Goal: Information Seeking & Learning: Learn about a topic

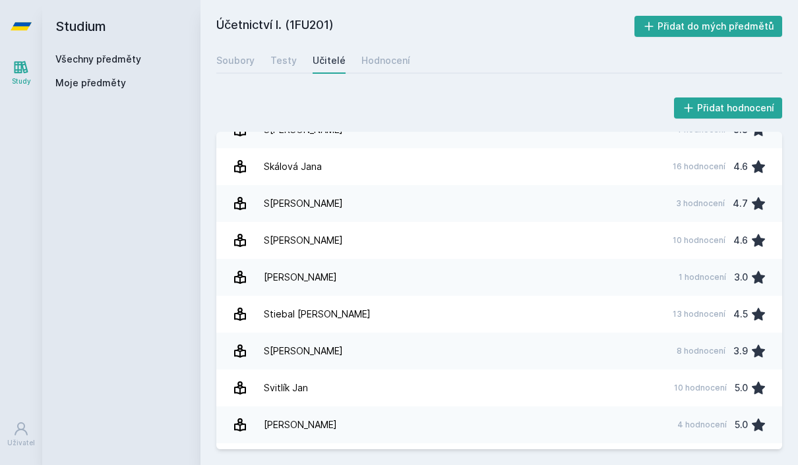
scroll to position [1836, 0]
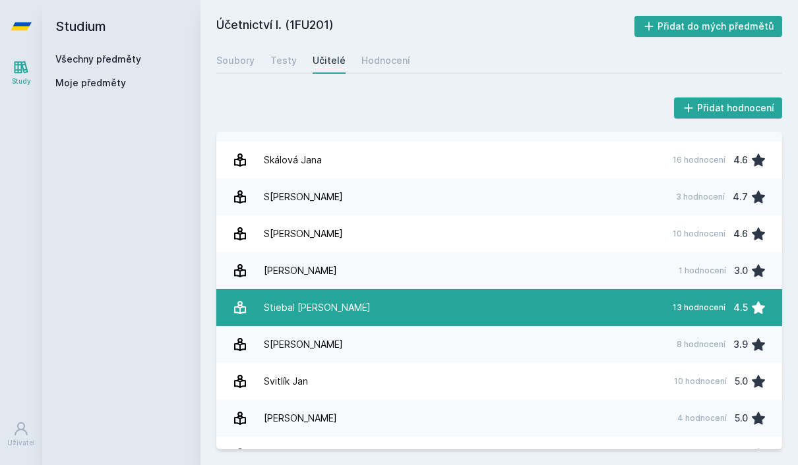
click at [643, 298] on link "Stiebal [PERSON_NAME] 13 hodnocení 4.5" at bounding box center [499, 307] width 566 height 37
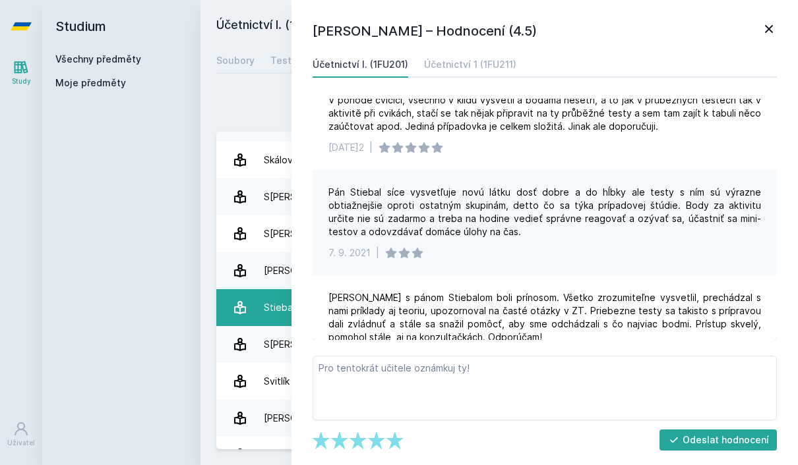
scroll to position [626, 0]
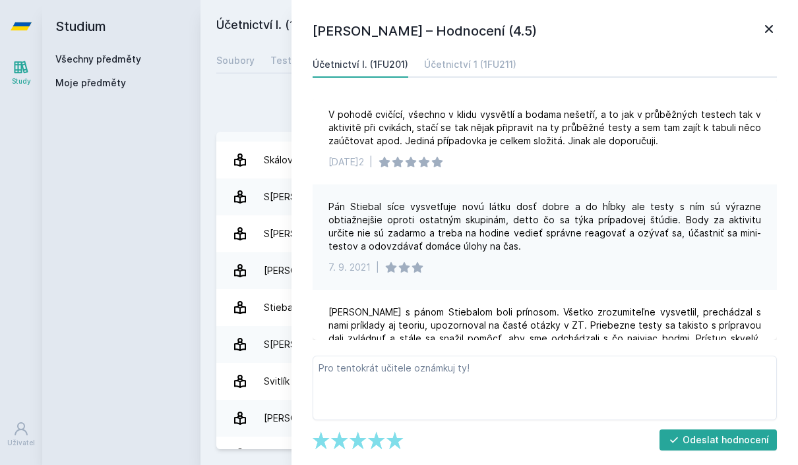
click at [251, 104] on div "Přidat hodnocení" at bounding box center [499, 108] width 566 height 26
click at [769, 33] on icon at bounding box center [769, 29] width 16 height 16
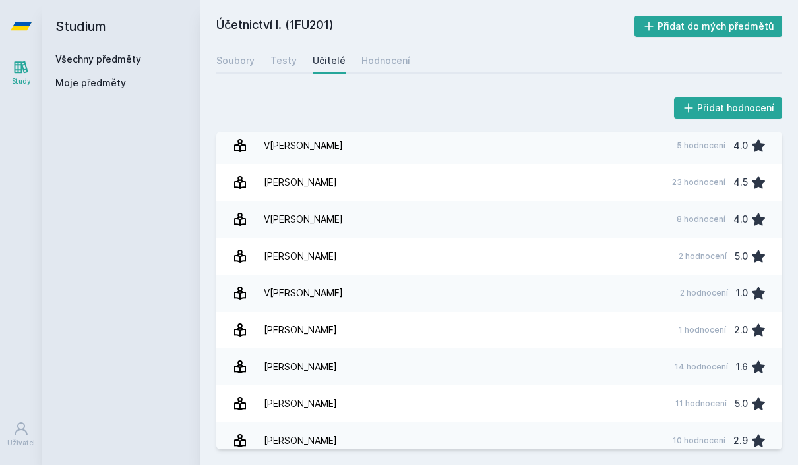
scroll to position [47, 0]
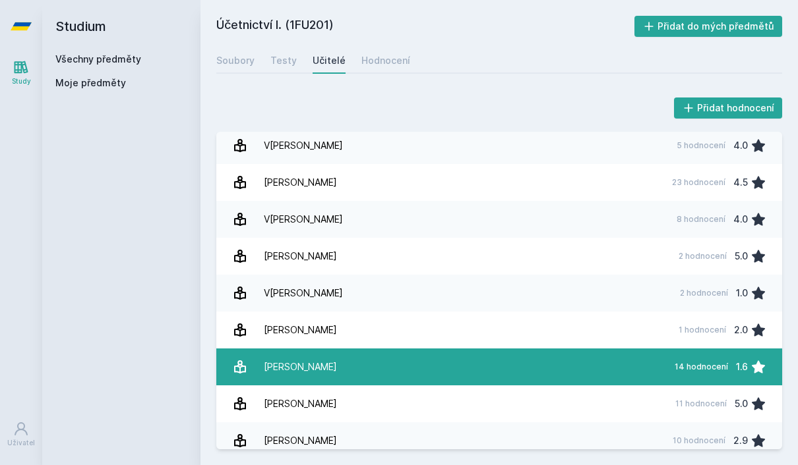
click at [658, 349] on link "[PERSON_NAME] 14 hodnocení 1.6" at bounding box center [499, 367] width 566 height 37
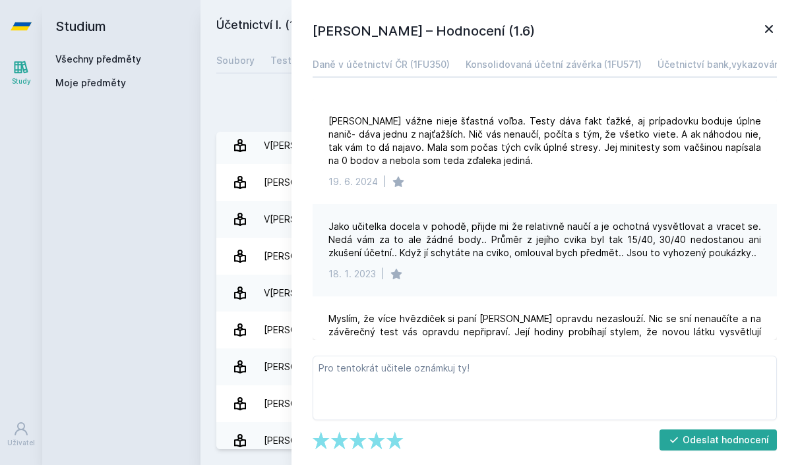
click at [771, 24] on icon at bounding box center [769, 29] width 16 height 16
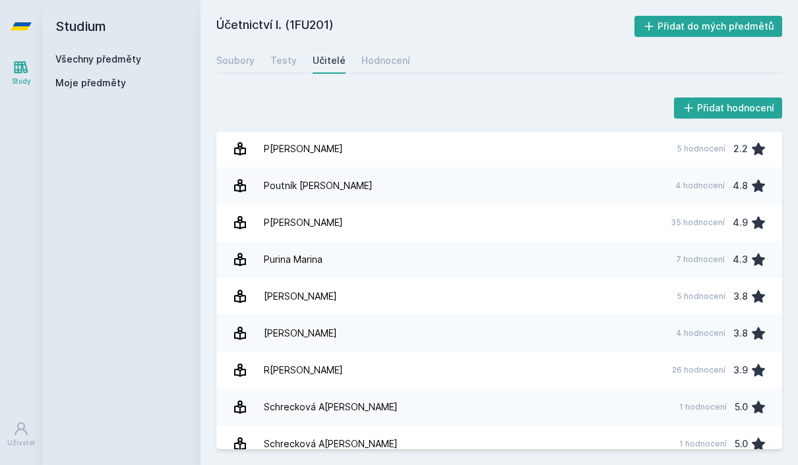
scroll to position [1477, 0]
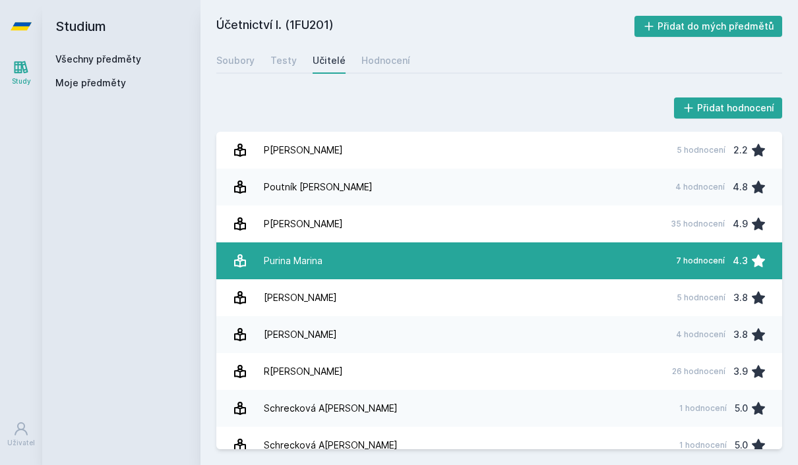
click at [657, 243] on link "Purina Marina 7 hodnocení 4.3" at bounding box center [499, 261] width 566 height 37
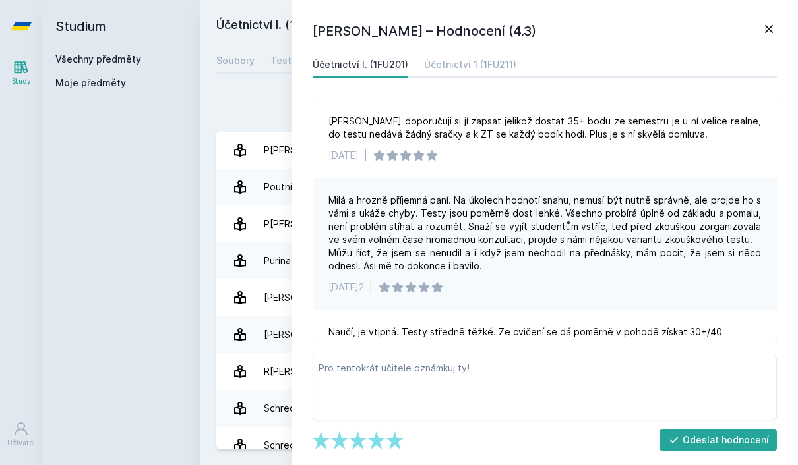
click at [779, 20] on div "[PERSON_NAME] – Hodnocení (4.3) Účetnictví I. (1FU201) Účetnictví 1 (1FU211) [P…" at bounding box center [544, 232] width 506 height 465
click at [769, 25] on icon at bounding box center [769, 29] width 16 height 16
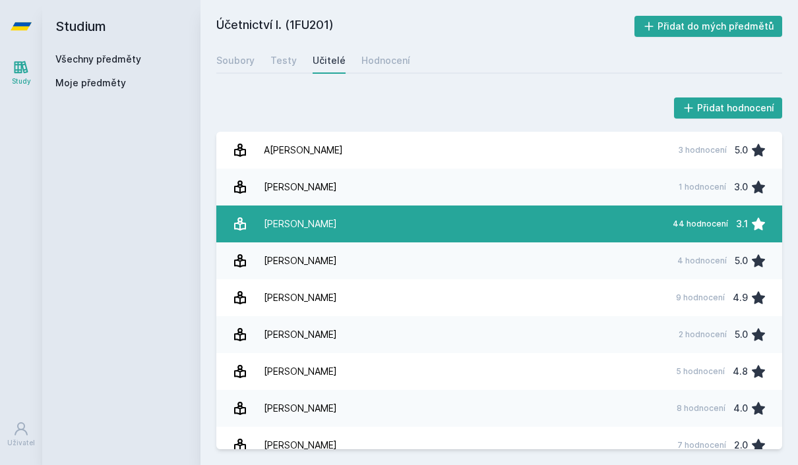
click at [654, 206] on link "[PERSON_NAME] 44 hodnocení 3.1" at bounding box center [499, 224] width 566 height 37
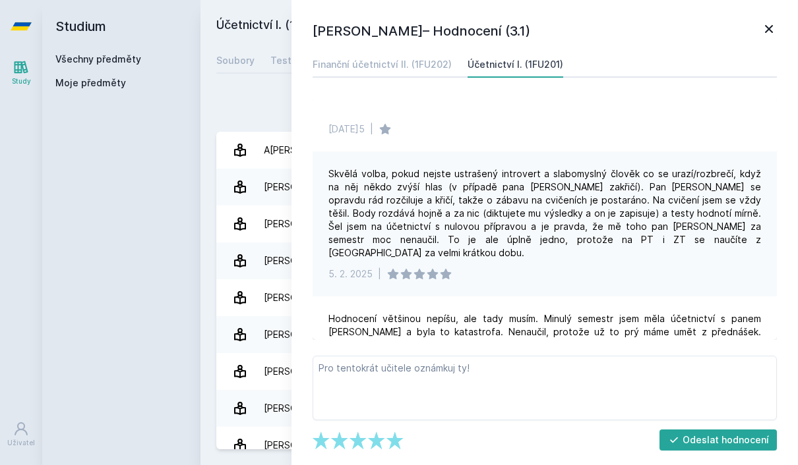
click at [772, 26] on icon at bounding box center [769, 29] width 8 height 8
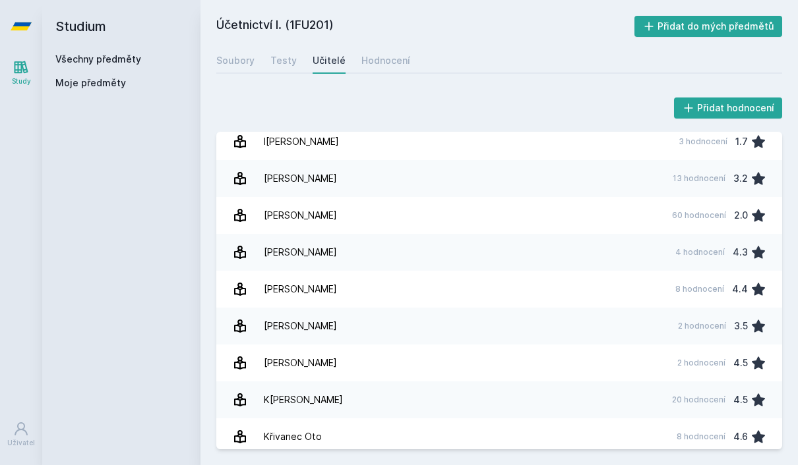
scroll to position [507, 0]
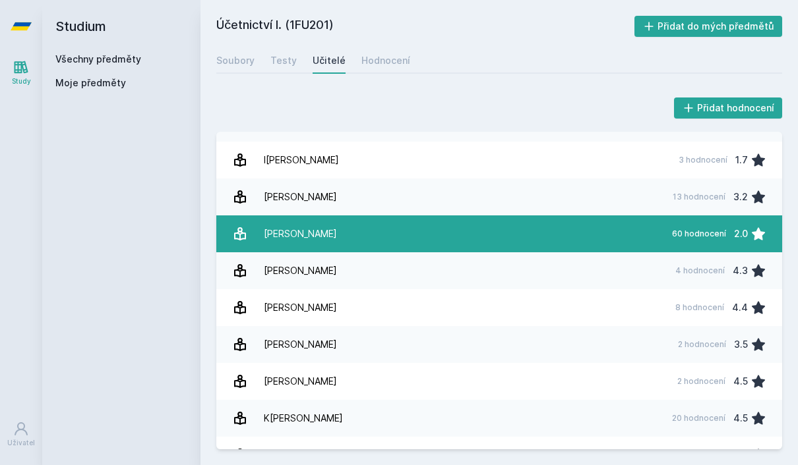
click at [659, 216] on link "Janhubová J[PERSON_NAME] 60 hodnocení 2.0" at bounding box center [499, 234] width 566 height 37
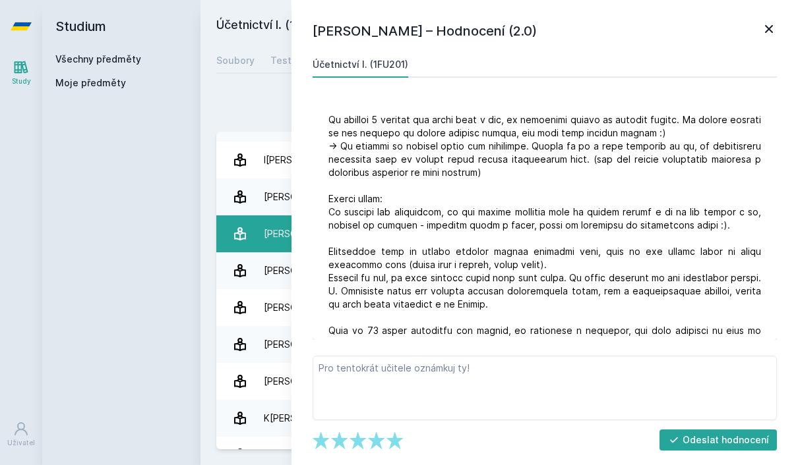
scroll to position [334, 0]
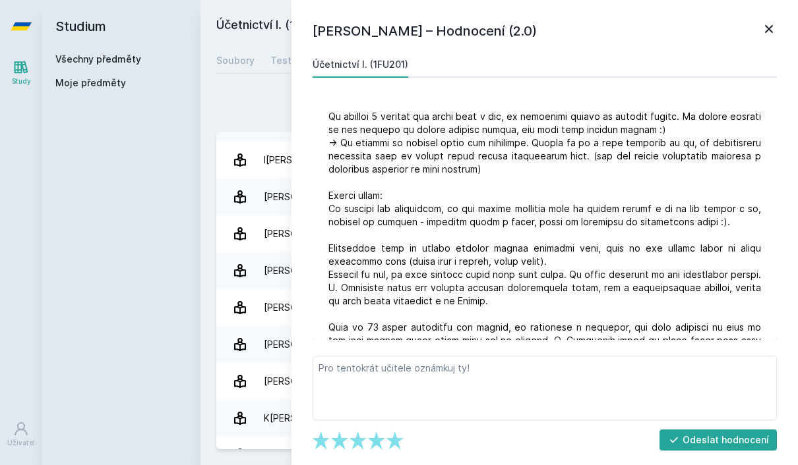
click at [770, 26] on icon at bounding box center [769, 29] width 16 height 16
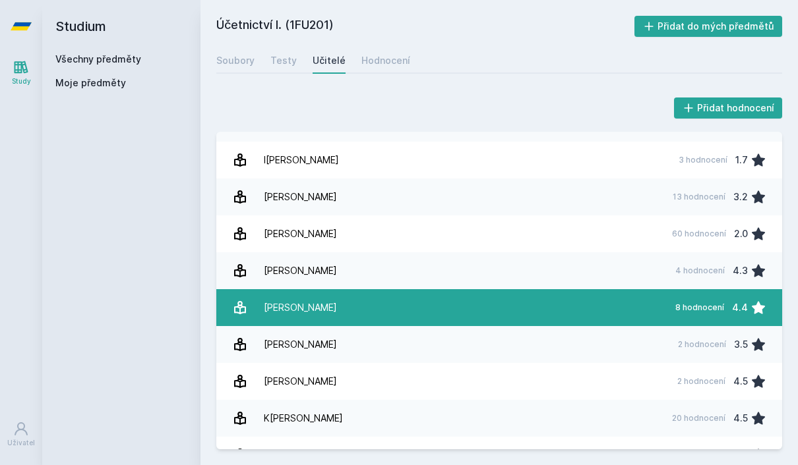
click at [653, 289] on link "[PERSON_NAME] 8 hodnocení 4.4" at bounding box center [499, 307] width 566 height 37
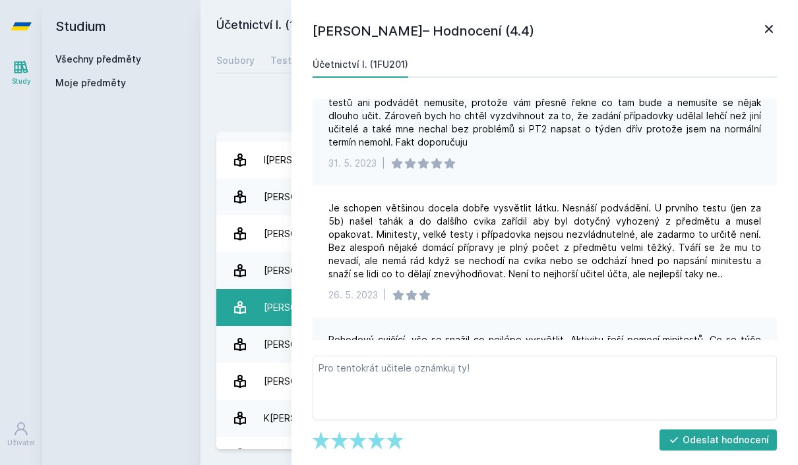
scroll to position [165, 0]
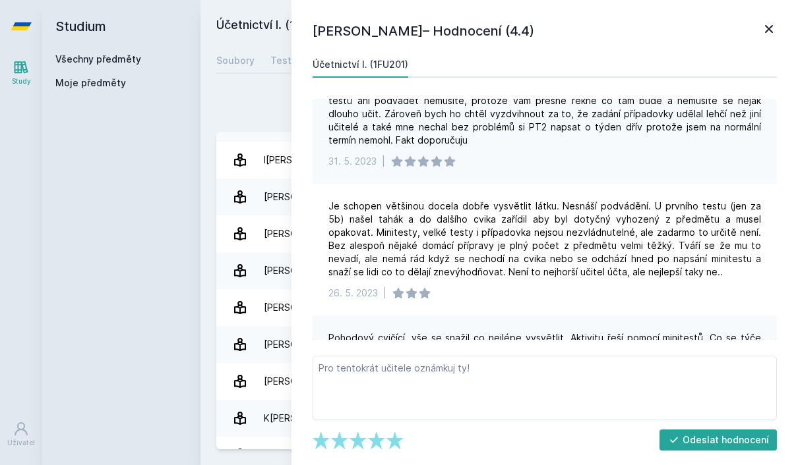
click at [769, 30] on icon at bounding box center [769, 29] width 8 height 8
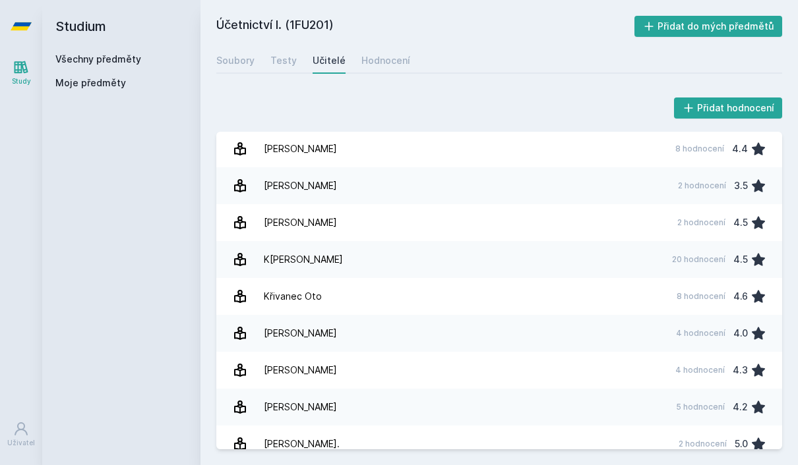
scroll to position [667, 0]
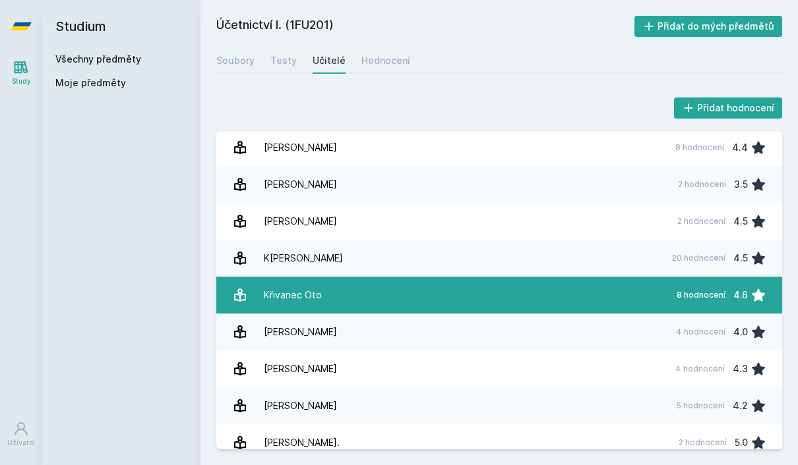
click at [668, 277] on link "K[PERSON_NAME] 8 hodnocení 4.6" at bounding box center [499, 295] width 566 height 37
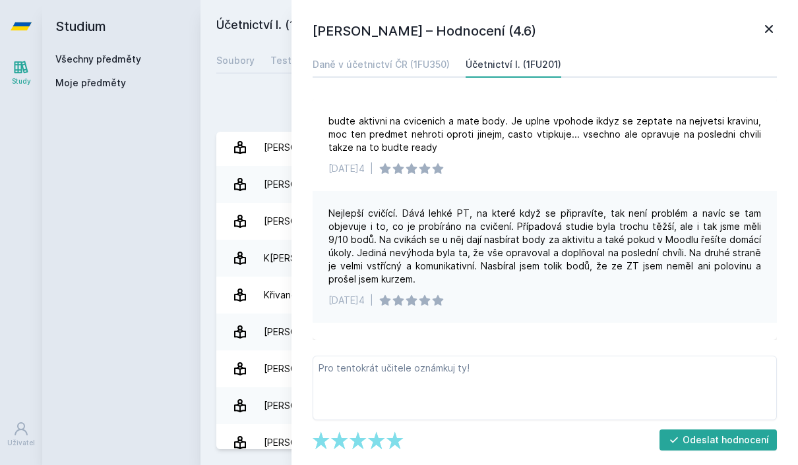
click at [767, 29] on icon at bounding box center [769, 29] width 16 height 16
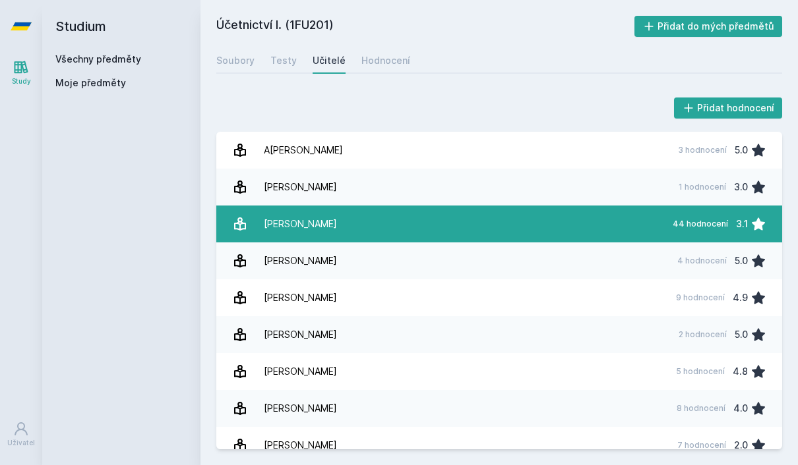
click at [643, 206] on link "[PERSON_NAME] 44 hodnocení 3.1" at bounding box center [499, 224] width 566 height 37
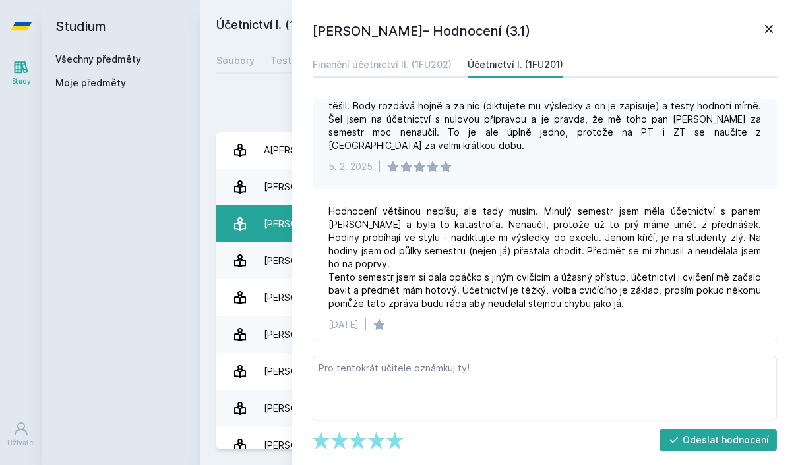
scroll to position [122, 0]
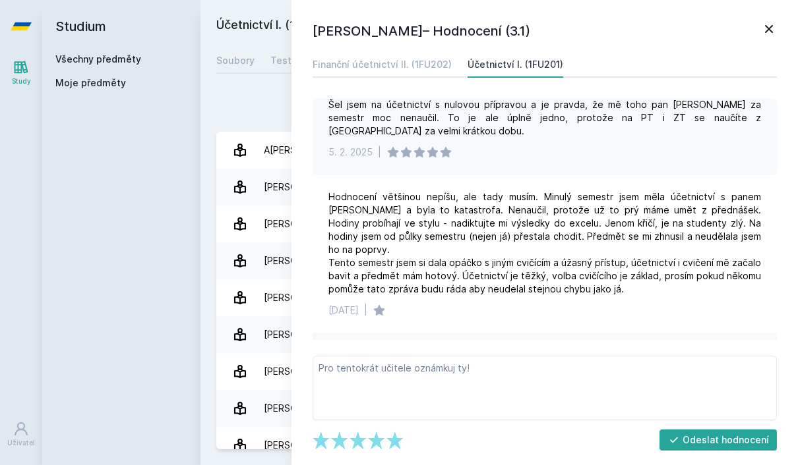
click at [764, 29] on icon at bounding box center [769, 29] width 16 height 16
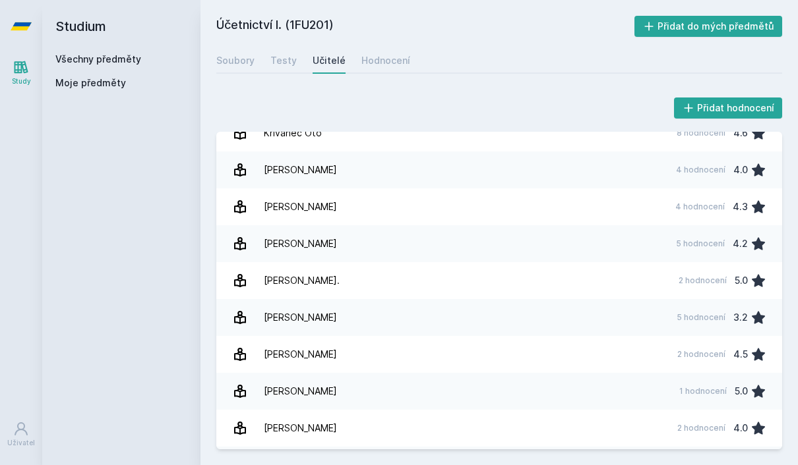
scroll to position [838, 0]
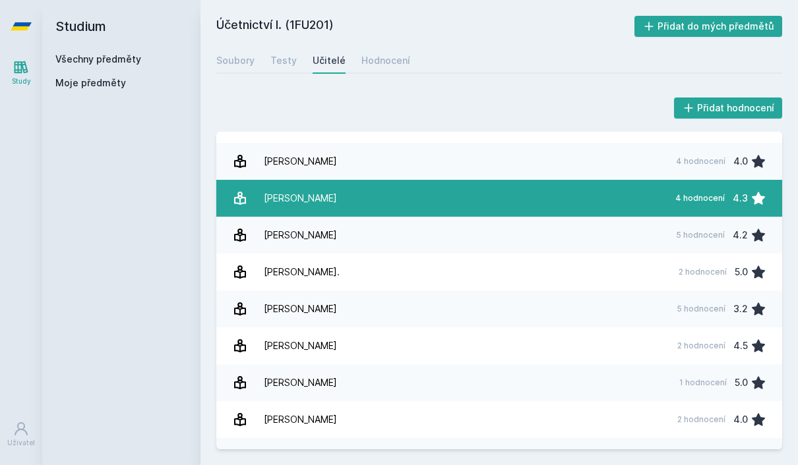
click at [646, 180] on link "[PERSON_NAME] 4 hodnocení 4.3" at bounding box center [499, 198] width 566 height 37
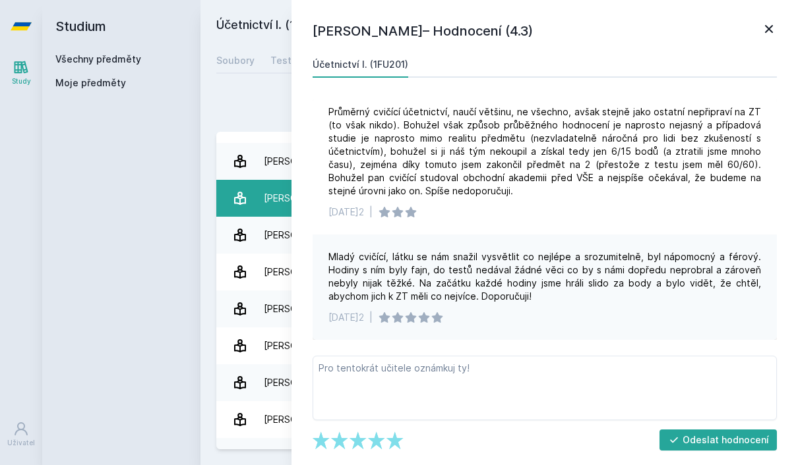
scroll to position [312, 0]
click at [765, 30] on icon at bounding box center [769, 29] width 16 height 16
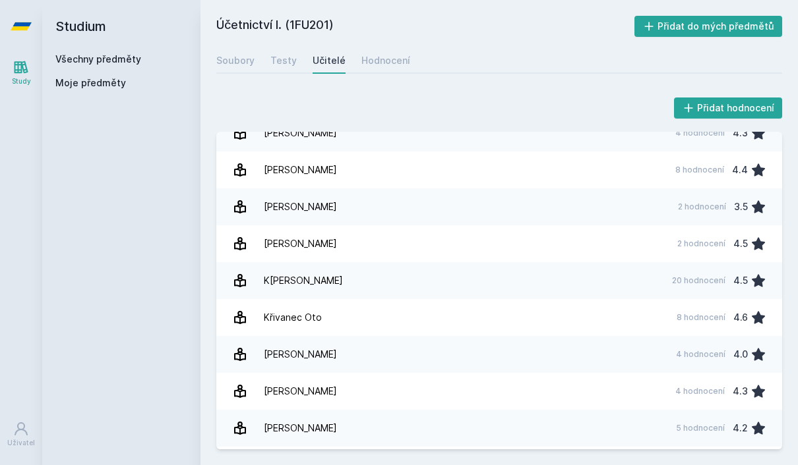
scroll to position [596, 0]
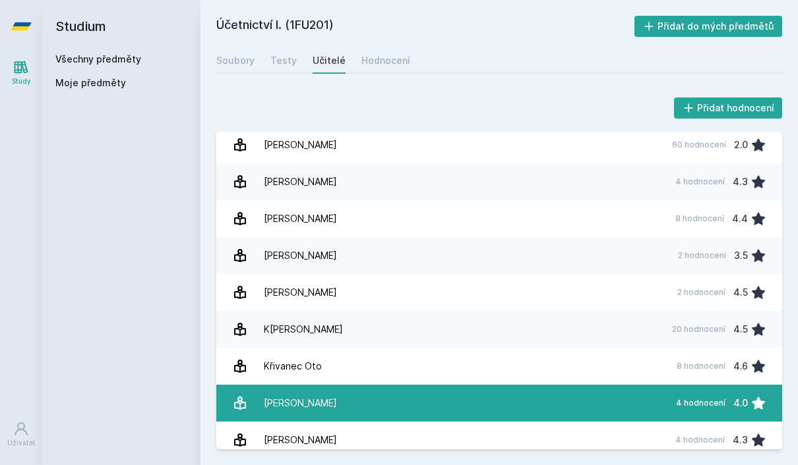
click at [376, 385] on link "[PERSON_NAME] 4 hodnocení 4.0" at bounding box center [499, 403] width 566 height 37
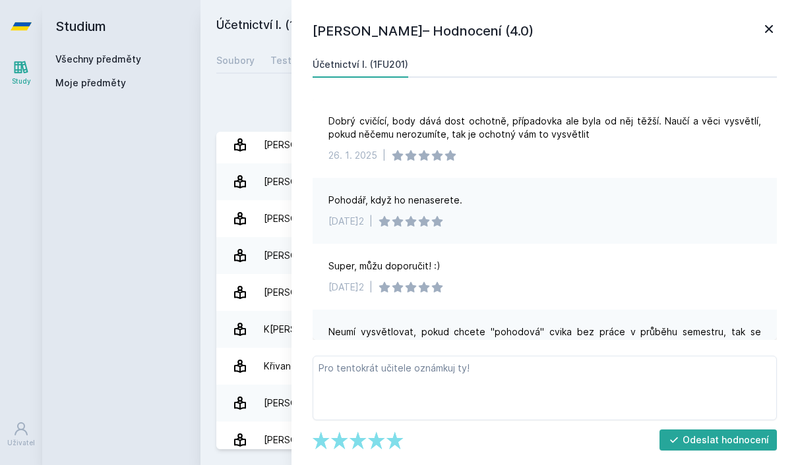
click at [767, 24] on icon at bounding box center [769, 29] width 16 height 16
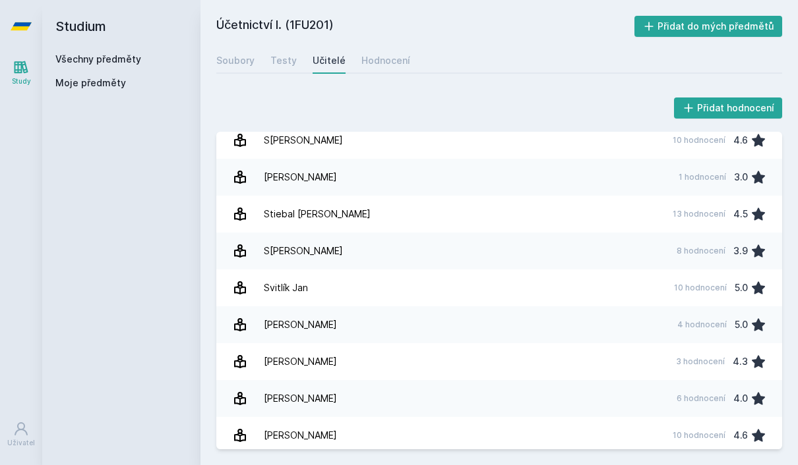
scroll to position [1831, 0]
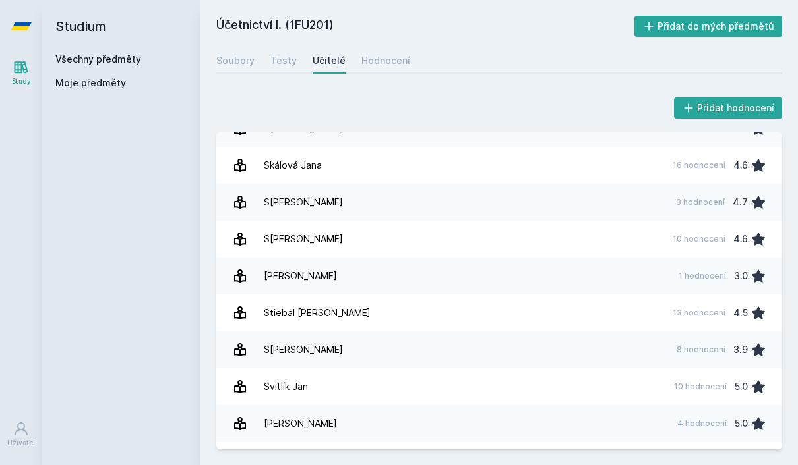
click at [125, 62] on link "Všechny předměty" at bounding box center [98, 58] width 86 height 11
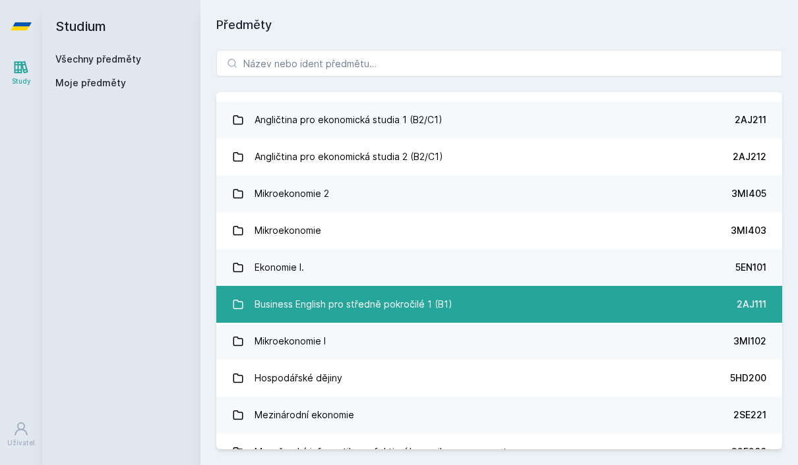
scroll to position [153, 0]
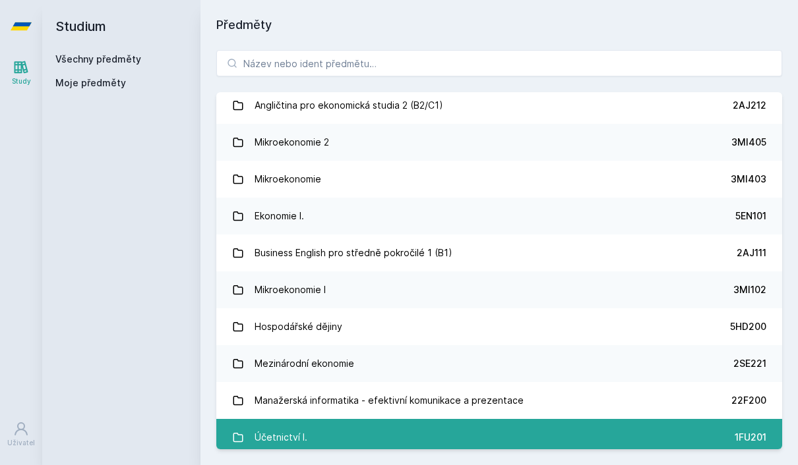
click at [311, 437] on link "Účetnictví I. 1FU201" at bounding box center [499, 437] width 566 height 37
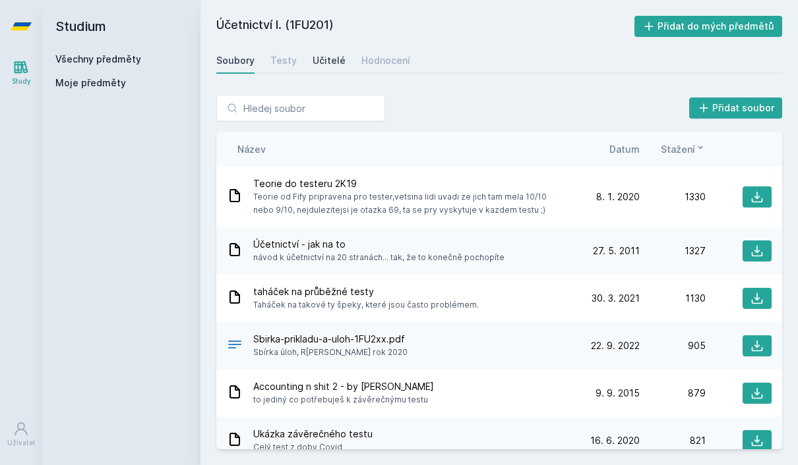
click at [336, 67] on link "Učitelé" at bounding box center [328, 60] width 33 height 26
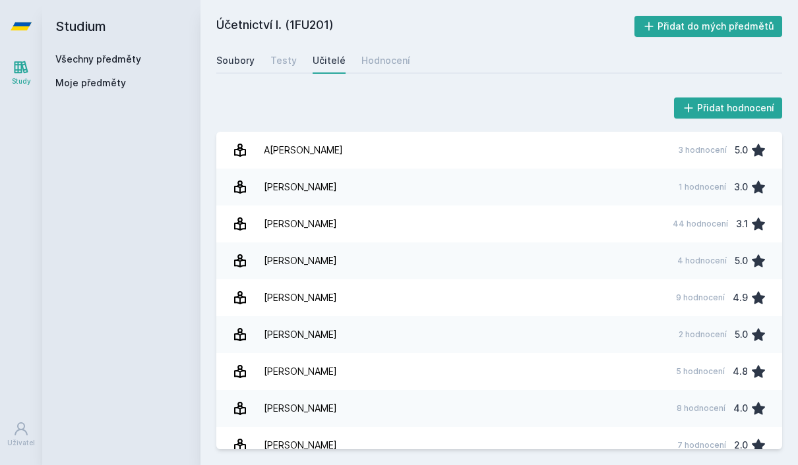
click at [245, 62] on div "Soubory" at bounding box center [235, 60] width 38 height 13
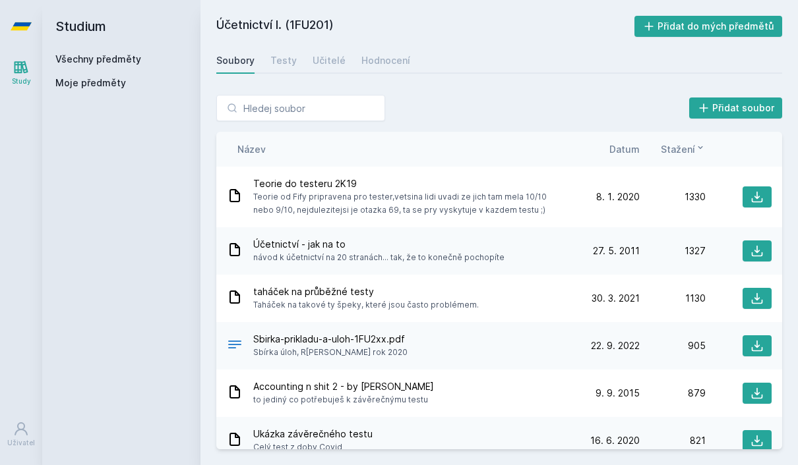
click at [114, 61] on link "Všechny předměty" at bounding box center [98, 58] width 86 height 11
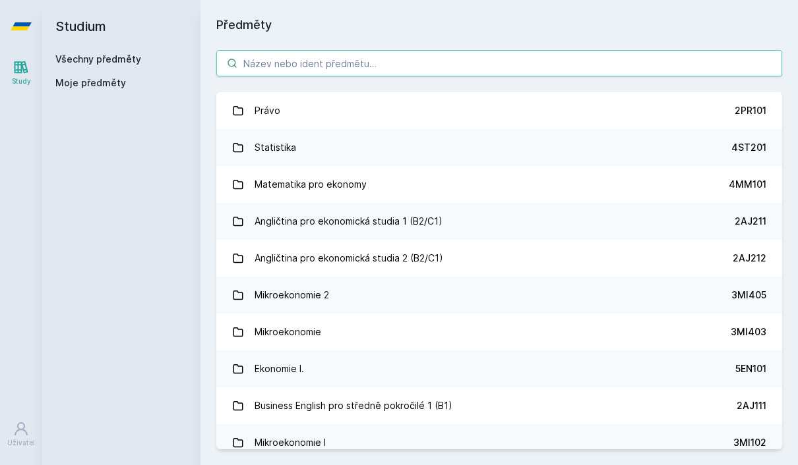
click at [283, 71] on input "search" at bounding box center [499, 63] width 566 height 26
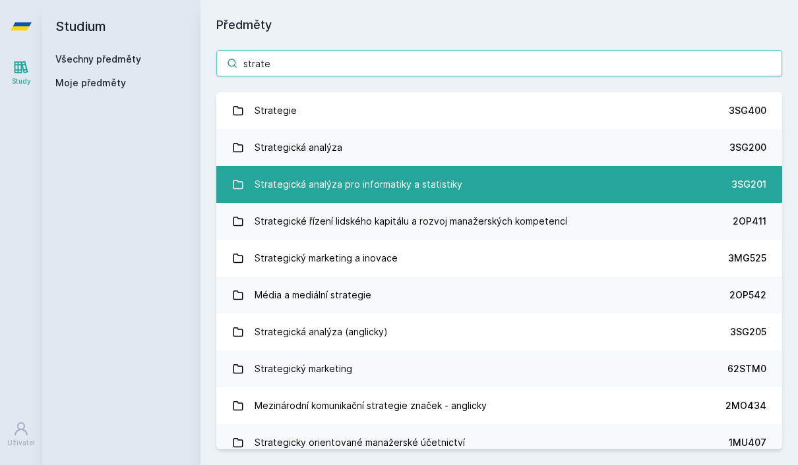
type input "strate"
click at [277, 180] on div "Strategická analýza pro informatiky a statistiky" at bounding box center [358, 184] width 208 height 26
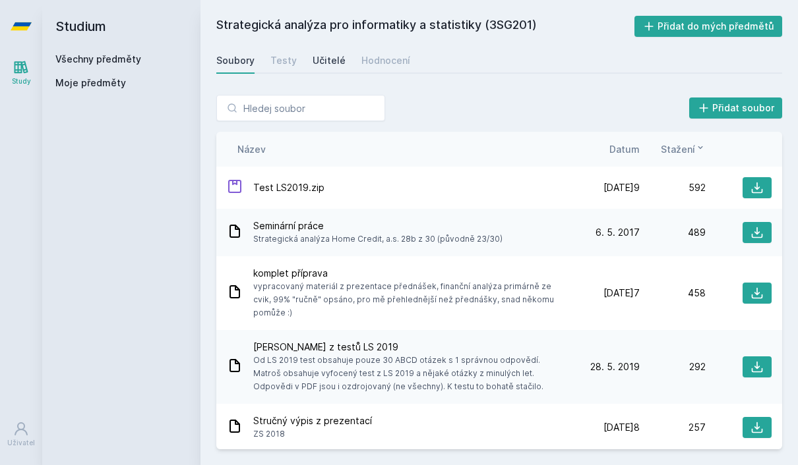
click at [333, 62] on div "Učitelé" at bounding box center [328, 60] width 33 height 13
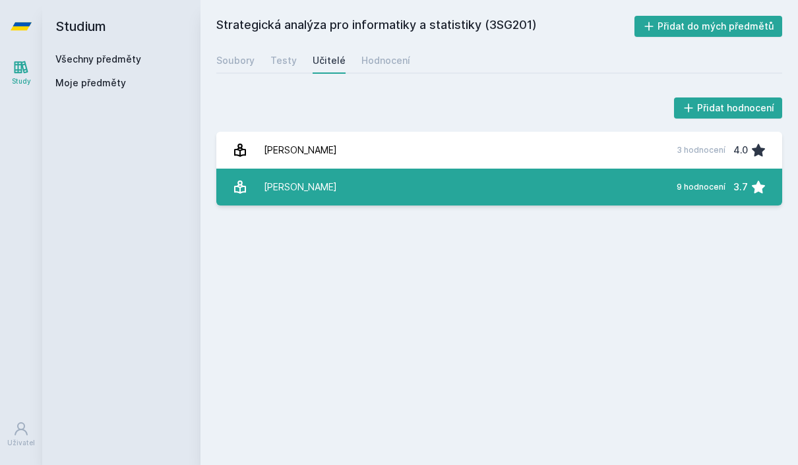
click at [291, 193] on div "[PERSON_NAME]" at bounding box center [300, 187] width 73 height 26
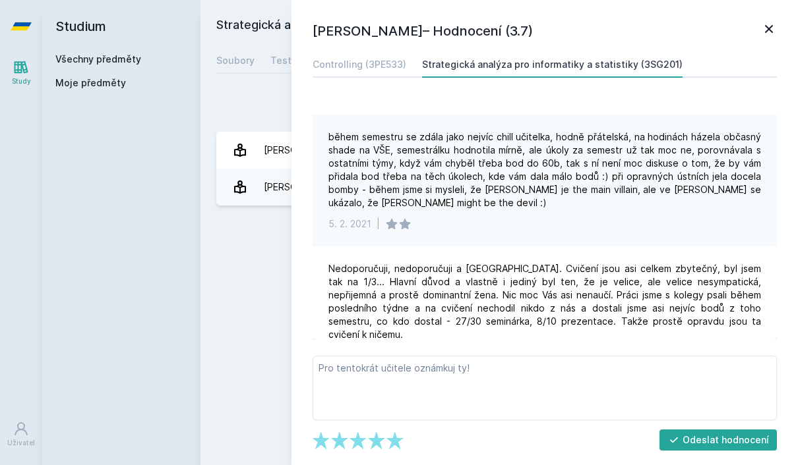
scroll to position [800, 0]
click at [775, 26] on icon at bounding box center [769, 29] width 16 height 16
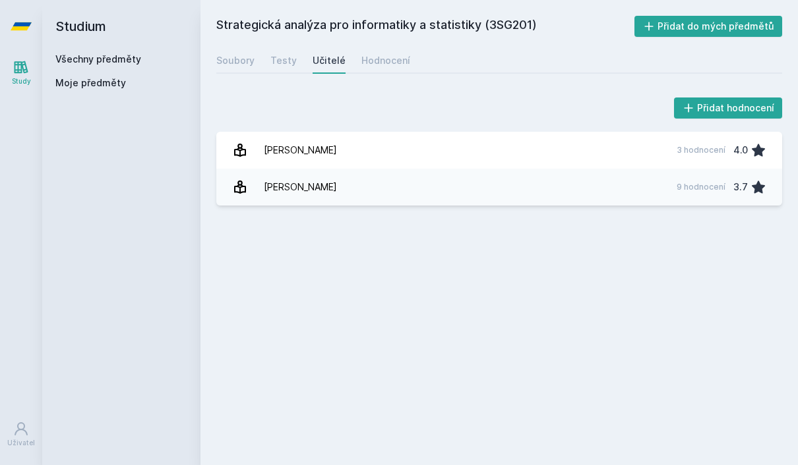
click at [94, 59] on link "Všechny předměty" at bounding box center [98, 58] width 86 height 11
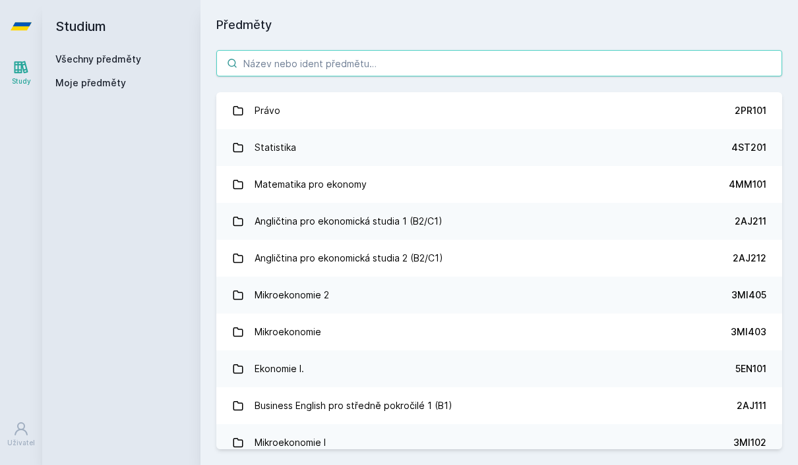
click at [274, 59] on input "search" at bounding box center [499, 63] width 566 height 26
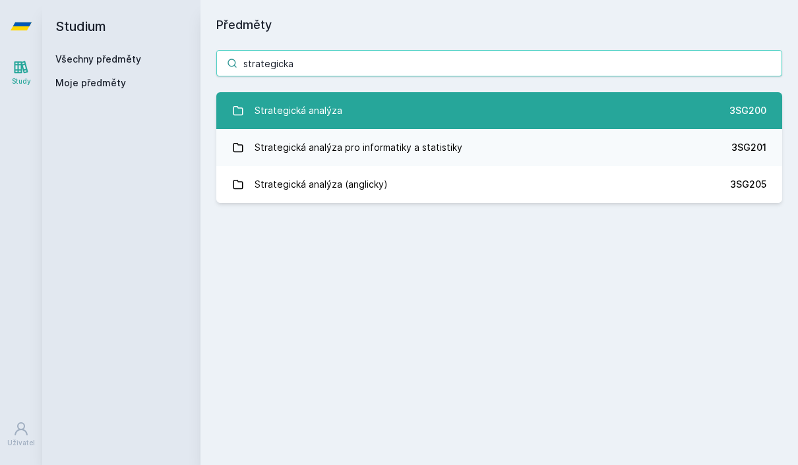
type input "strategicka"
click at [443, 113] on link "Strategická analýza 3SG200" at bounding box center [499, 110] width 566 height 37
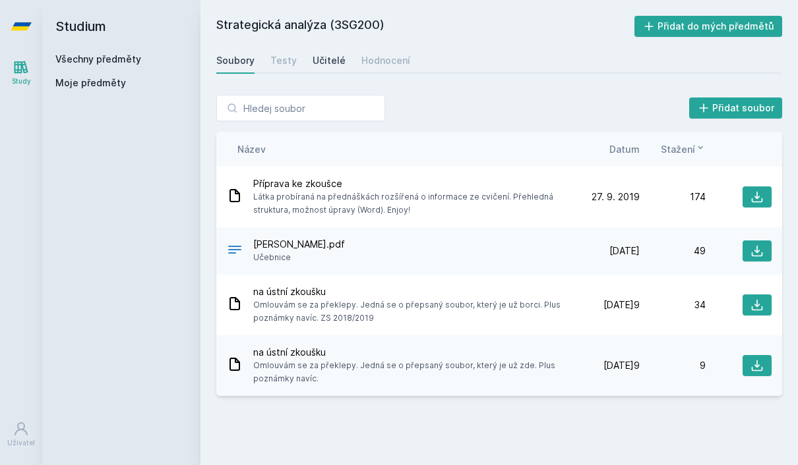
click at [313, 48] on link "Učitelé" at bounding box center [328, 60] width 33 height 26
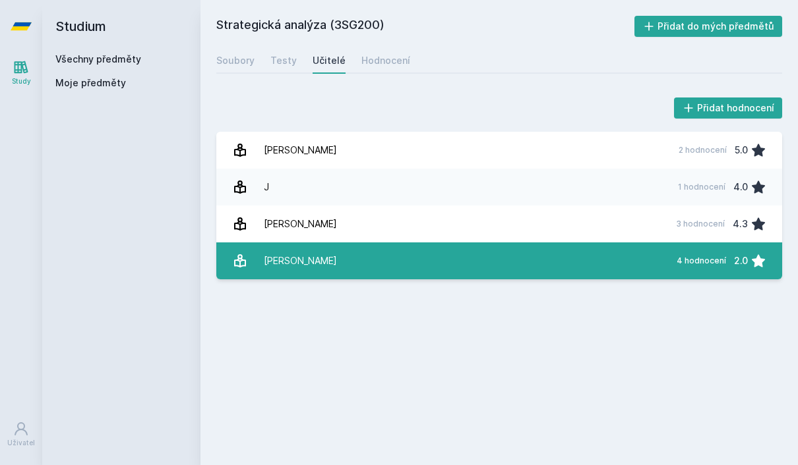
click at [331, 256] on div "[PERSON_NAME]" at bounding box center [300, 261] width 73 height 26
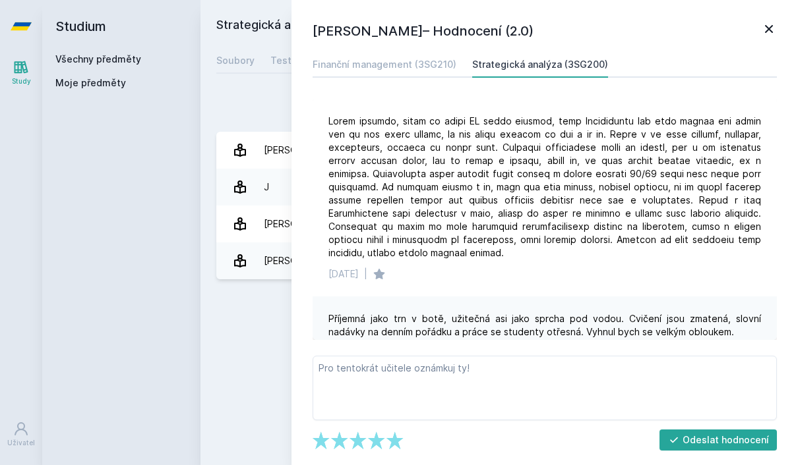
click at [775, 26] on icon at bounding box center [769, 29] width 16 height 16
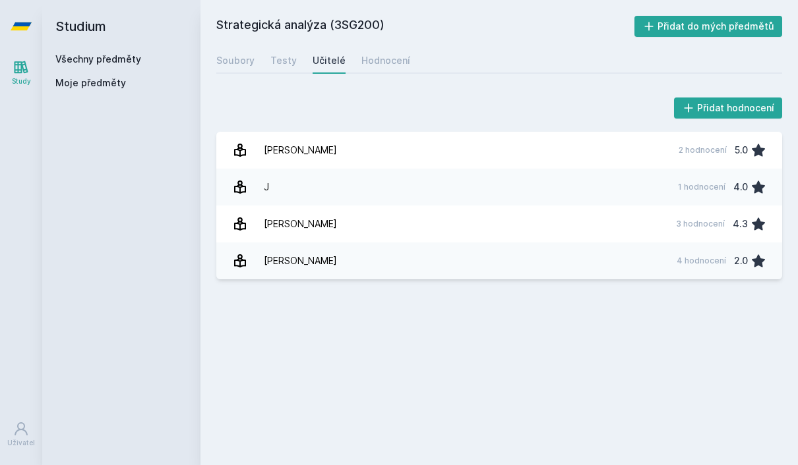
click at [112, 54] on link "Všechny předměty" at bounding box center [98, 58] width 86 height 11
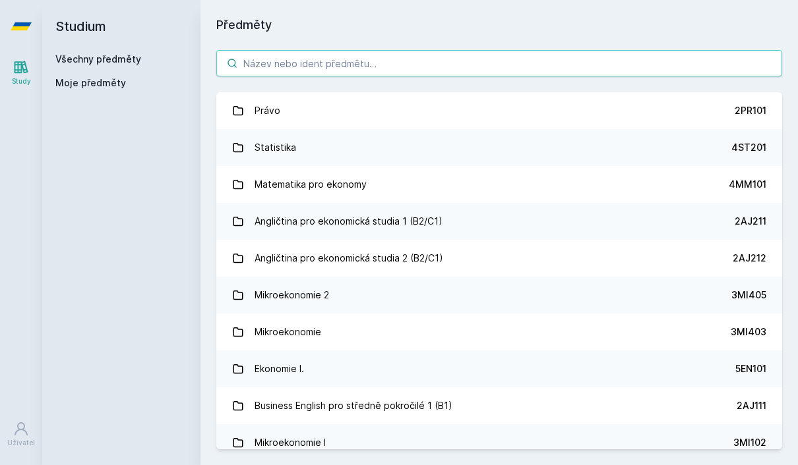
click at [309, 62] on input "search" at bounding box center [499, 63] width 566 height 26
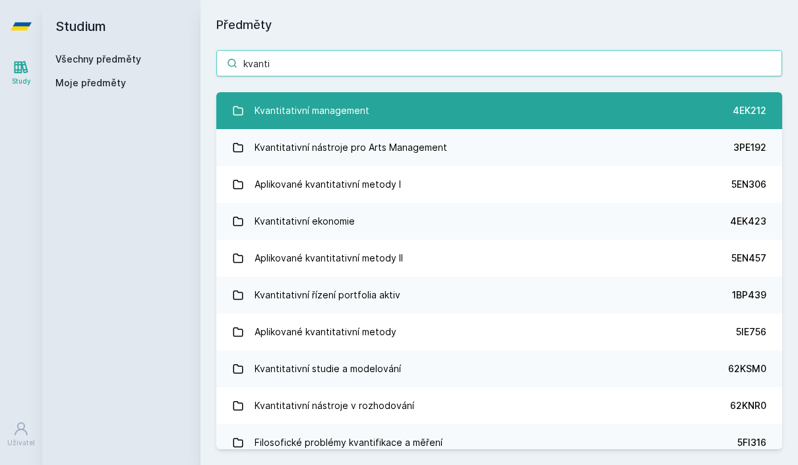
type input "kvanti"
click at [300, 107] on div "Kvantitativní management" at bounding box center [311, 111] width 115 height 26
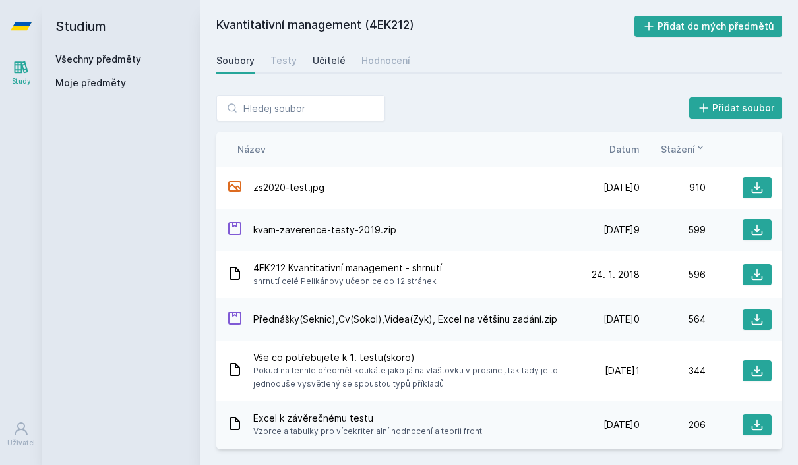
click at [340, 58] on div "Učitelé" at bounding box center [328, 60] width 33 height 13
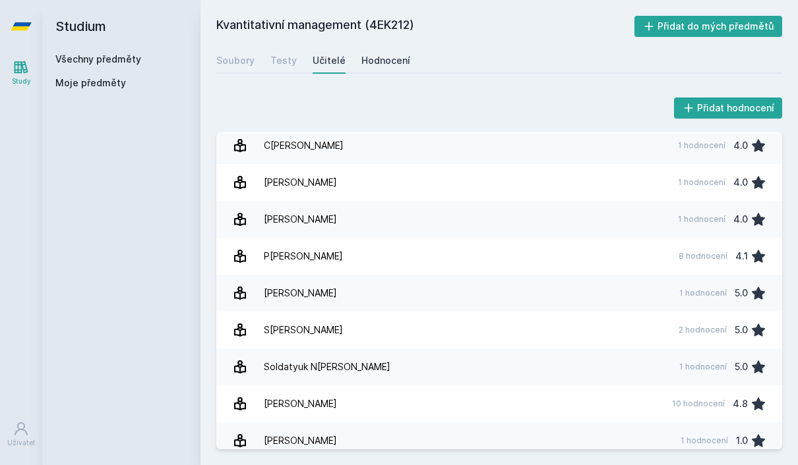
click at [367, 64] on div "Hodnocení" at bounding box center [385, 60] width 49 height 13
